Goal: Information Seeking & Learning: Learn about a topic

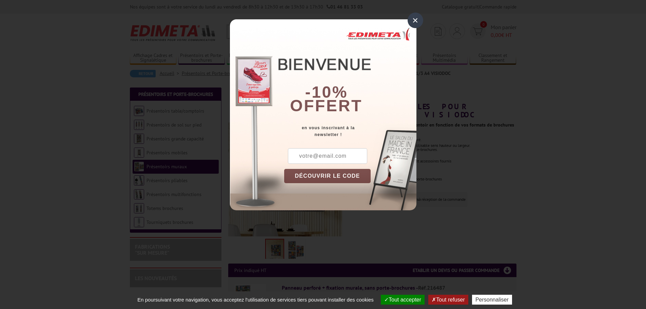
click at [417, 19] on div "×" at bounding box center [415, 21] width 16 height 16
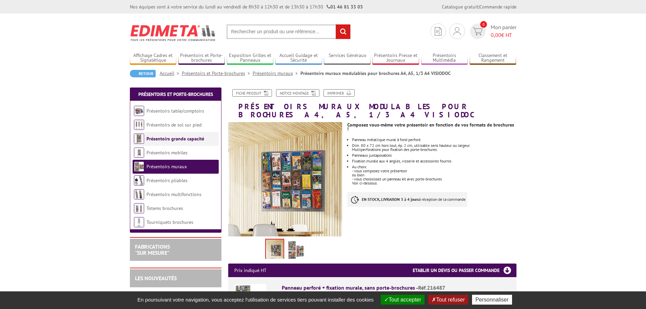
click at [173, 138] on link "Présentoirs grande capacité" at bounding box center [175, 139] width 58 height 6
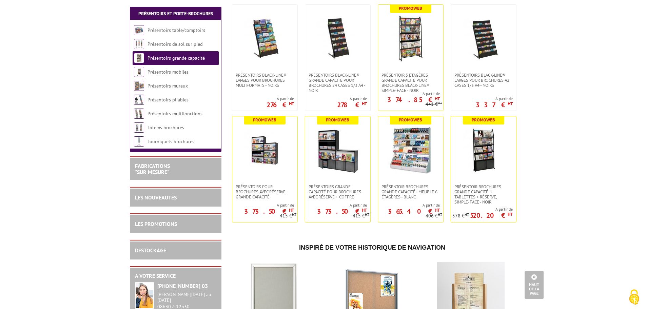
scroll to position [237, 0]
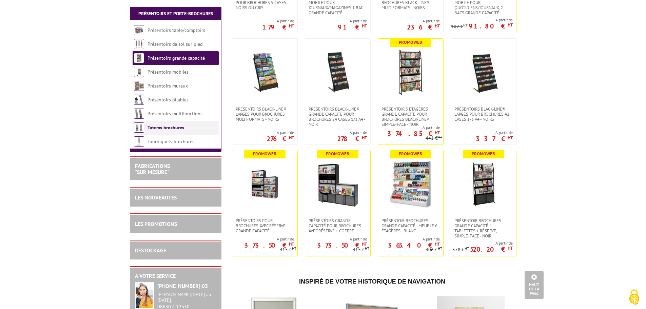
click at [160, 130] on link "Totems brochures" at bounding box center [165, 127] width 37 height 6
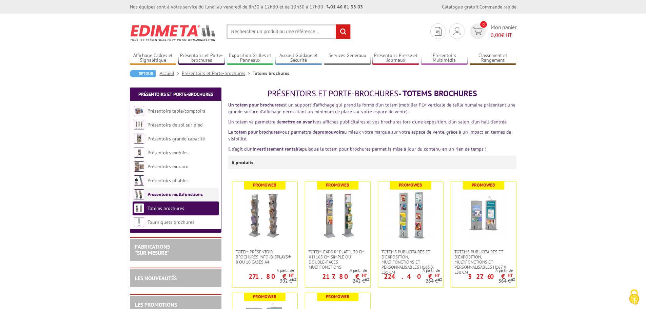
click at [168, 195] on link "Présentoirs multifonctions" at bounding box center [174, 194] width 55 height 6
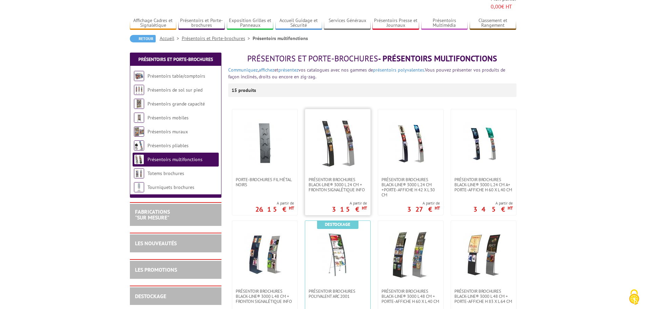
scroll to position [34, 0]
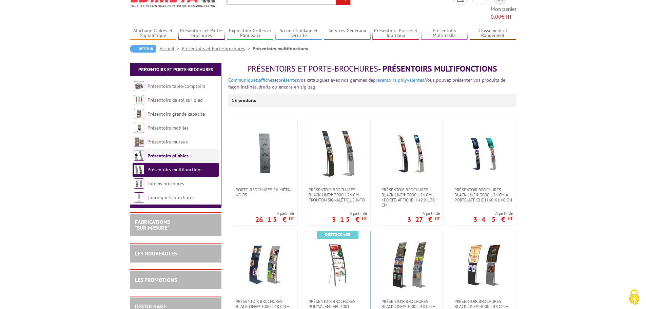
click at [178, 153] on link "Présentoirs pliables" at bounding box center [167, 156] width 41 height 6
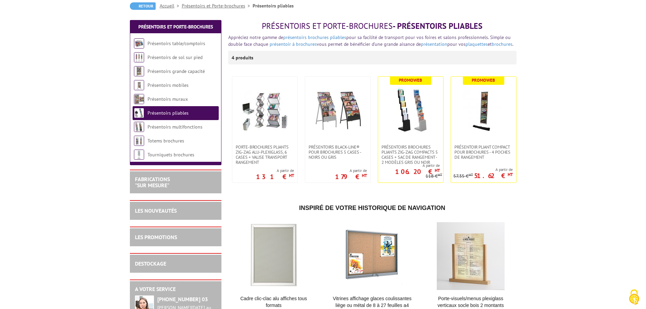
scroll to position [68, 0]
click at [162, 100] on link "Présentoirs muraux" at bounding box center [167, 99] width 40 height 6
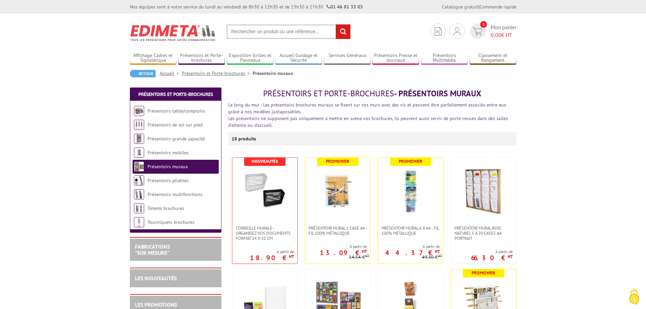
scroll to position [34, 0]
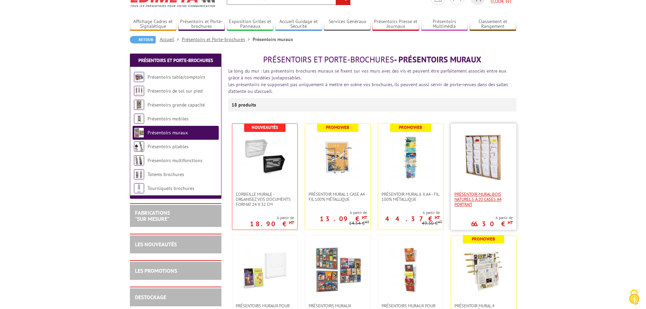
click at [483, 198] on span "Présentoir Mural Bois naturel 5 à 20 cases A4 Portrait" at bounding box center [483, 199] width 58 height 15
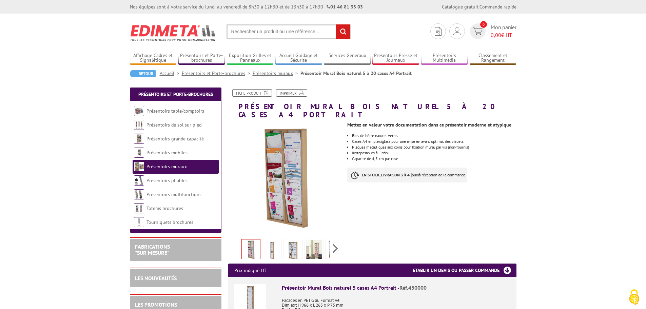
click at [273, 243] on img at bounding box center [272, 250] width 16 height 21
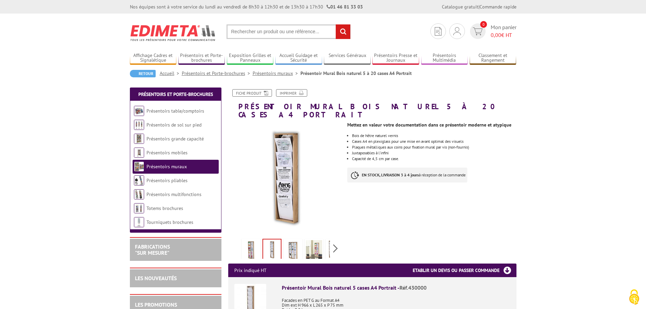
click at [290, 243] on img at bounding box center [293, 250] width 16 height 21
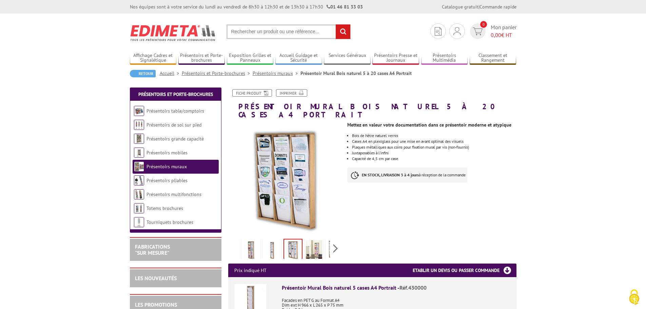
click at [319, 245] on img at bounding box center [314, 250] width 16 height 21
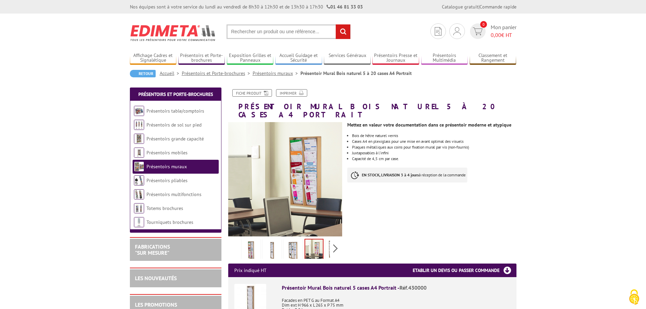
click at [330, 242] on div "Previous Next" at bounding box center [285, 248] width 114 height 24
click at [336, 241] on div "Previous Next" at bounding box center [285, 248] width 114 height 24
click at [303, 244] on img at bounding box center [298, 250] width 16 height 21
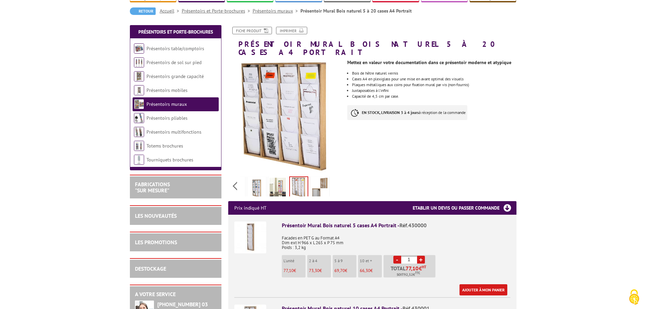
scroll to position [68, 0]
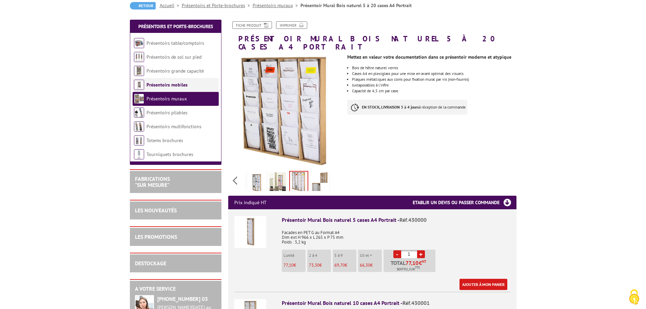
click at [161, 83] on link "Présentoirs mobiles" at bounding box center [166, 85] width 41 height 6
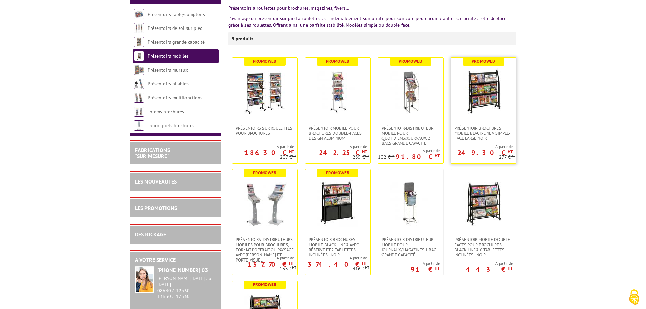
scroll to position [102, 0]
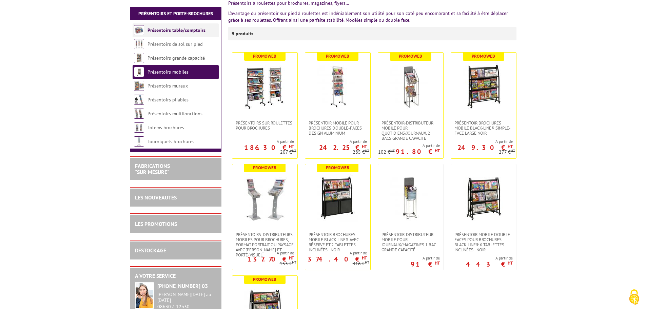
click at [196, 31] on link "Présentoirs table/comptoirs" at bounding box center [176, 30] width 58 height 6
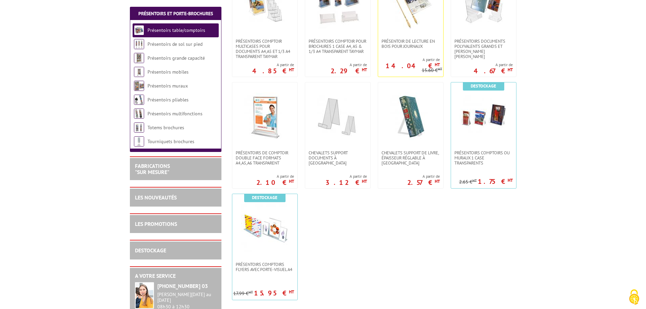
scroll to position [203, 0]
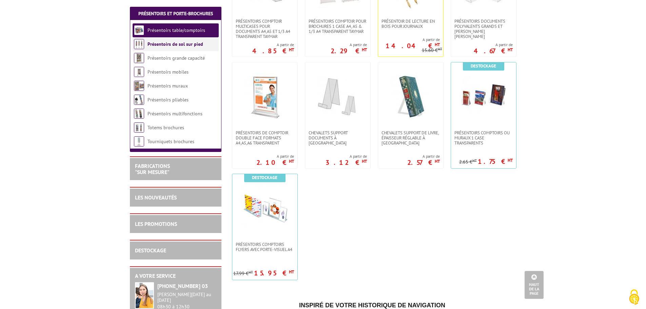
click at [174, 45] on link "Présentoirs de sol sur pied" at bounding box center [175, 44] width 56 height 6
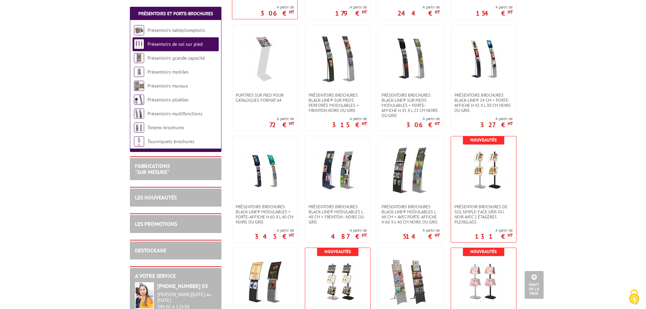
scroll to position [678, 0]
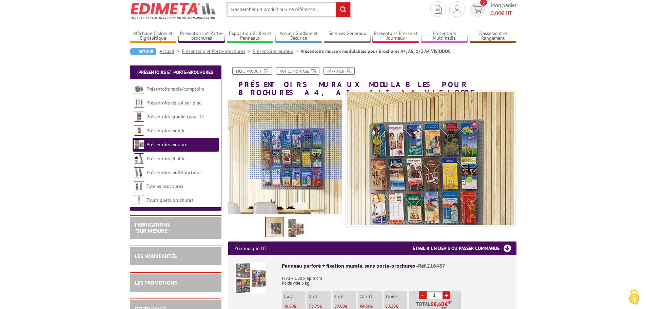
scroll to position [34, 0]
